Goal: Browse casually: Explore the website without a specific task or goal

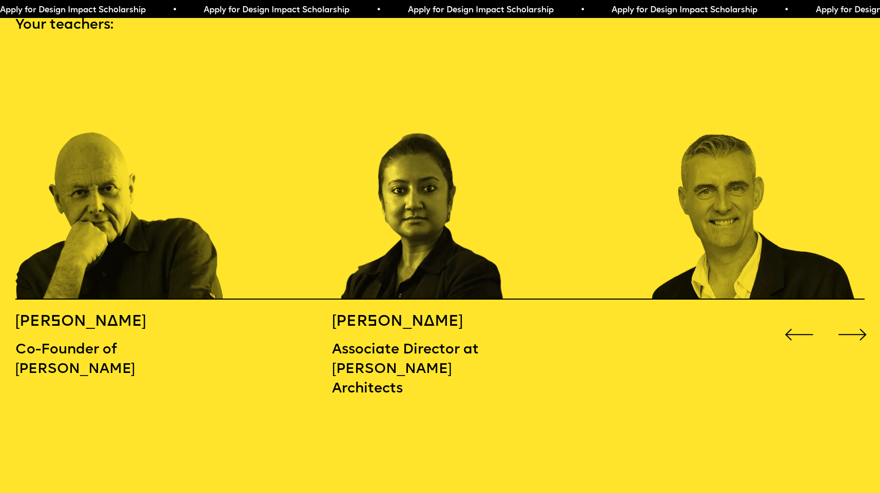
scroll to position [1338, 0]
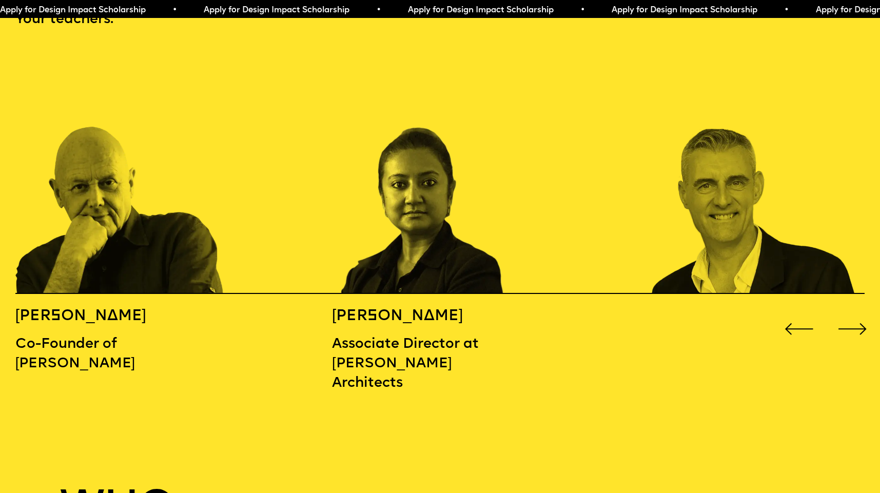
click at [846, 311] on div "Next slide" at bounding box center [852, 328] width 35 height 35
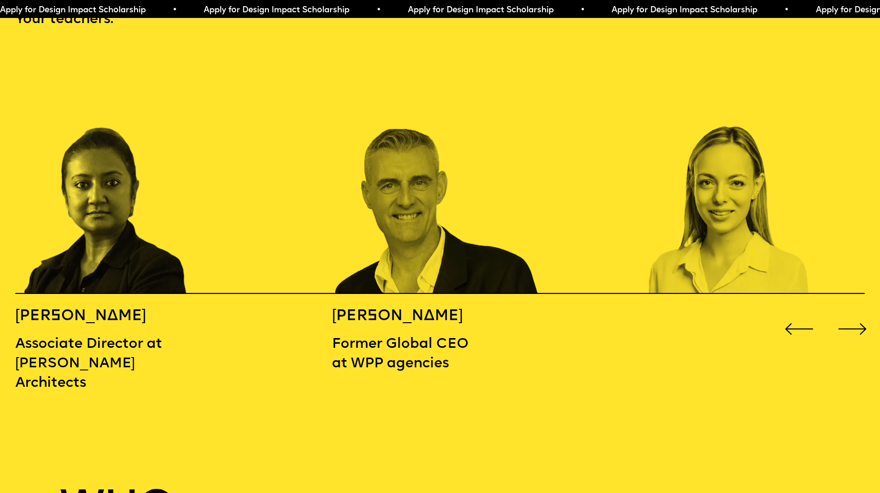
click at [846, 311] on div "Next slide" at bounding box center [852, 328] width 35 height 35
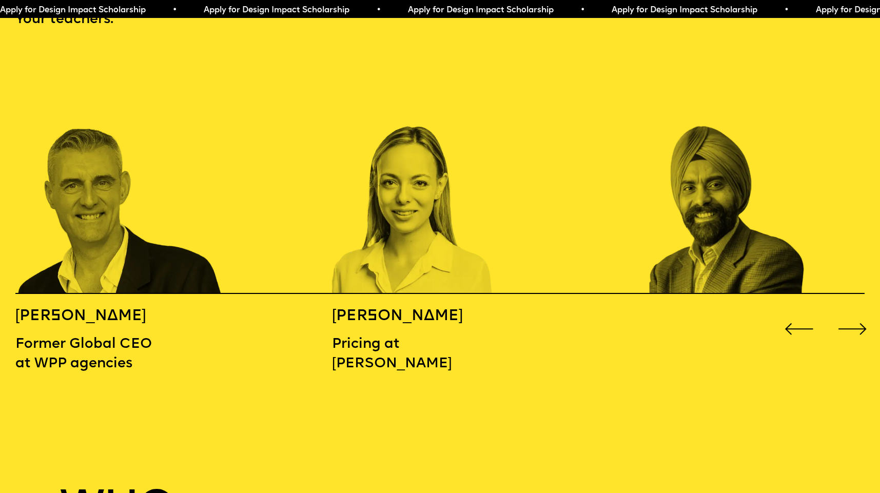
click at [846, 311] on div "Next slide" at bounding box center [852, 328] width 35 height 35
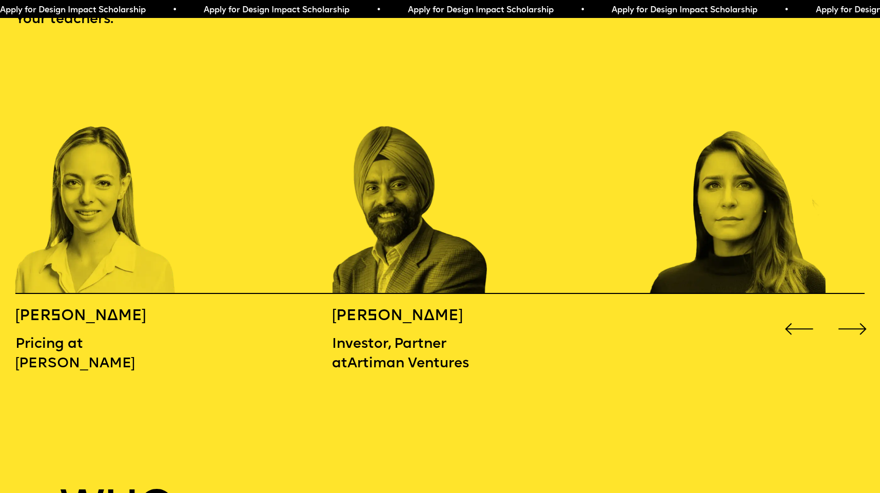
click at [846, 311] on div "Next slide" at bounding box center [852, 328] width 35 height 35
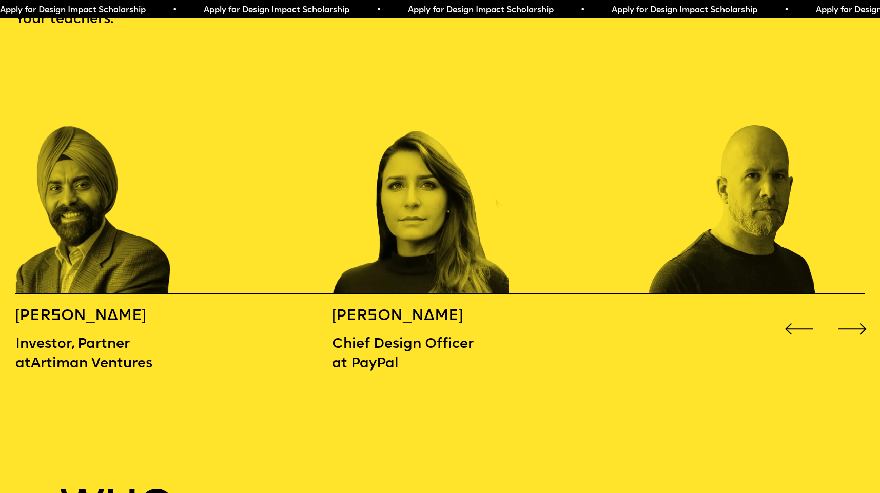
click at [846, 311] on div "Next slide" at bounding box center [852, 328] width 35 height 35
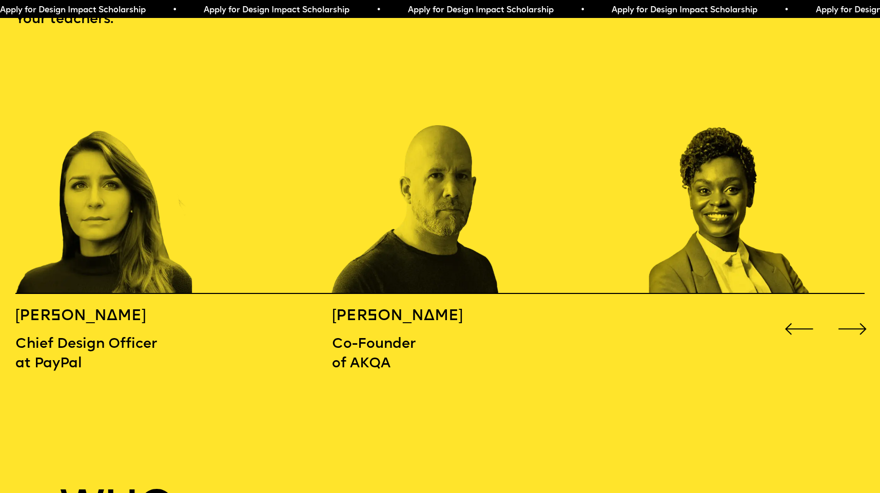
click at [846, 311] on div "Next slide" at bounding box center [852, 328] width 35 height 35
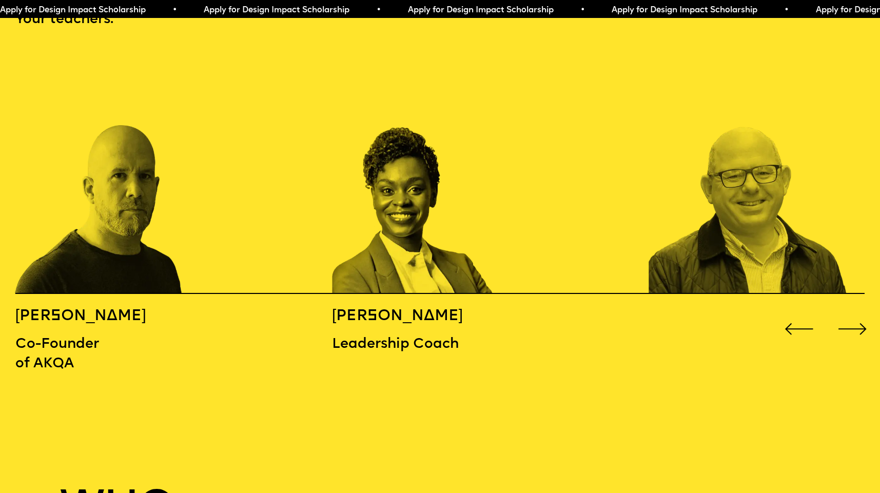
click at [846, 311] on div "Next slide" at bounding box center [852, 328] width 35 height 35
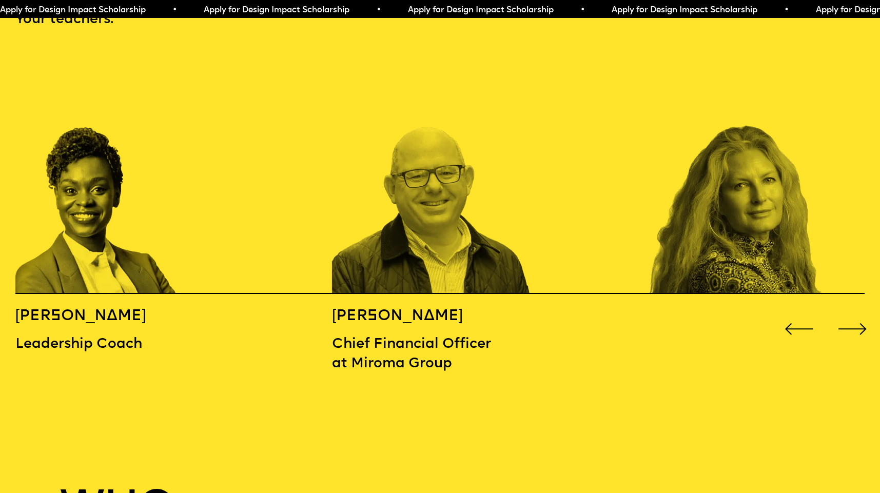
click at [846, 311] on div "Next slide" at bounding box center [852, 328] width 35 height 35
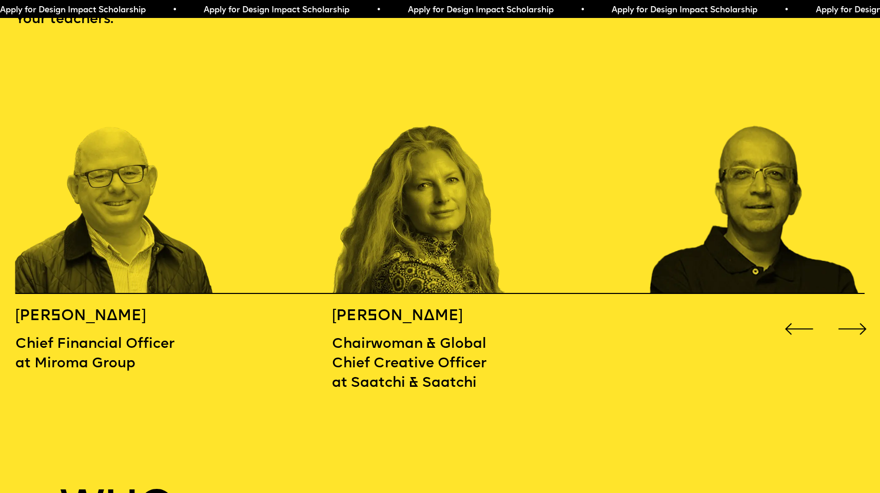
click at [846, 311] on div "Next slide" at bounding box center [852, 328] width 35 height 35
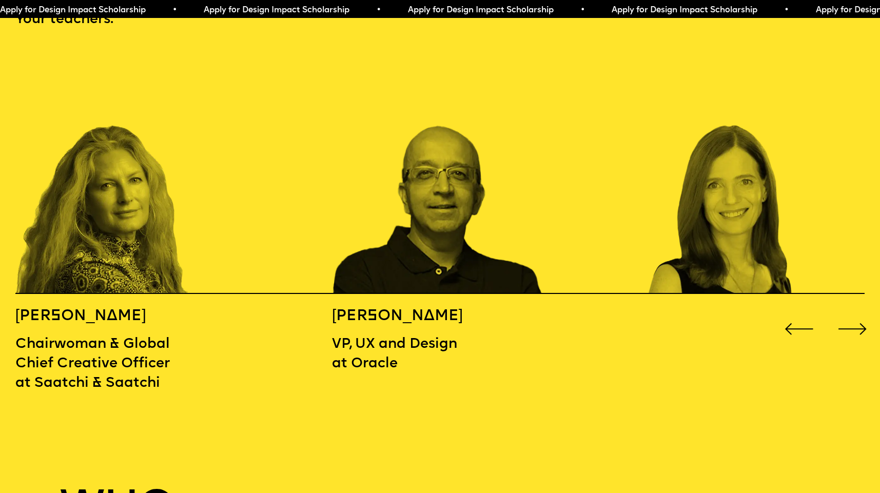
click at [846, 311] on div "Next slide" at bounding box center [852, 328] width 35 height 35
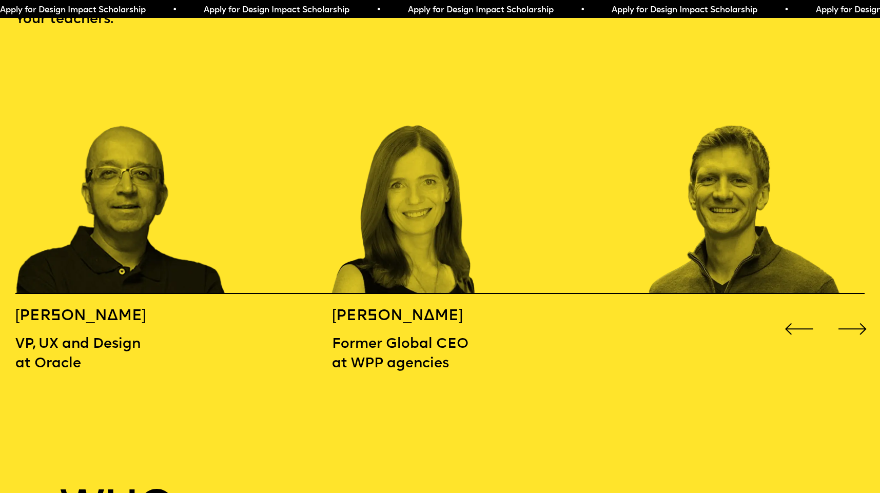
click at [846, 311] on div "Next slide" at bounding box center [852, 328] width 35 height 35
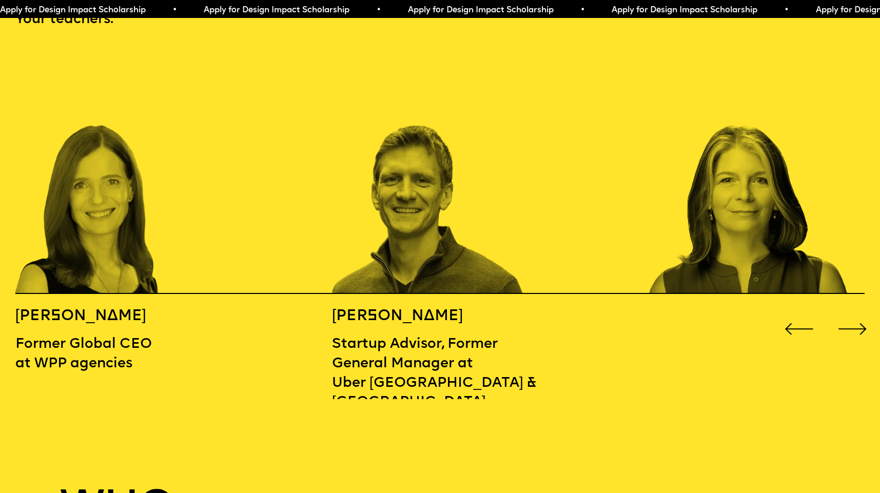
click at [846, 311] on div "Next slide" at bounding box center [852, 328] width 35 height 35
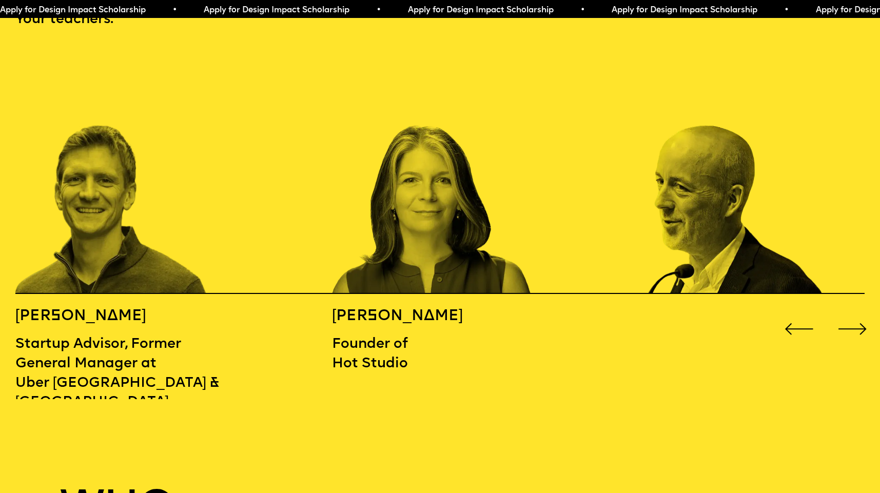
click at [846, 311] on div "Next slide" at bounding box center [852, 328] width 35 height 35
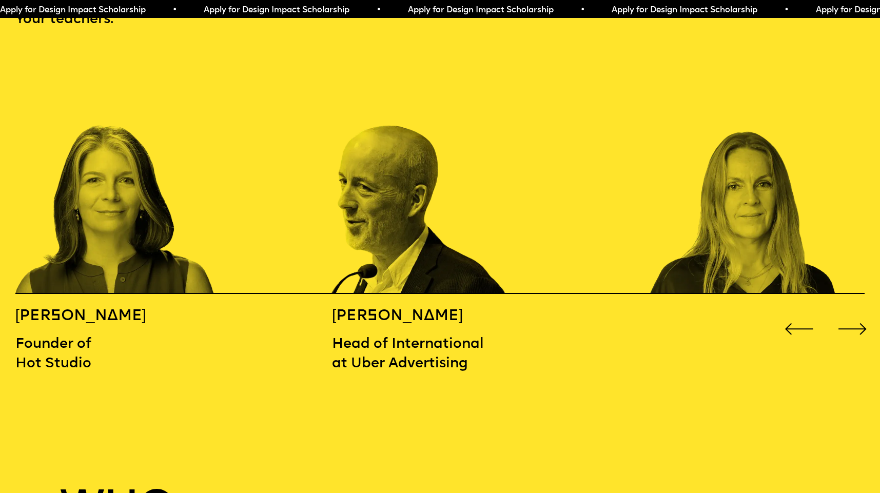
click at [846, 311] on div "Next slide" at bounding box center [852, 328] width 35 height 35
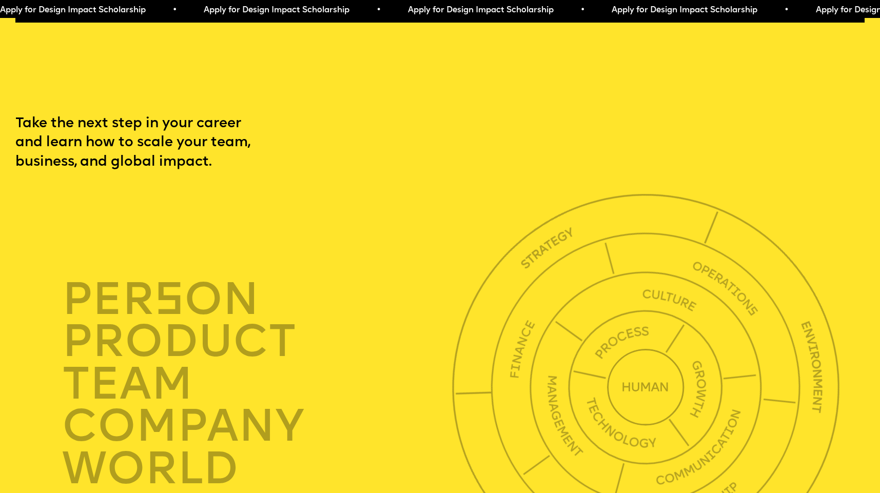
scroll to position [2992, 0]
